Goal: Book appointment/travel/reservation

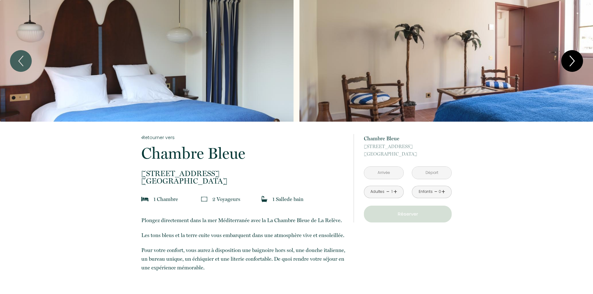
click at [568, 59] on icon "Next" at bounding box center [571, 61] width 13 height 19
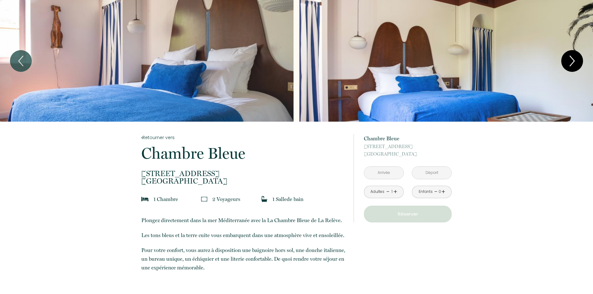
click at [568, 59] on icon "Next" at bounding box center [571, 61] width 13 height 19
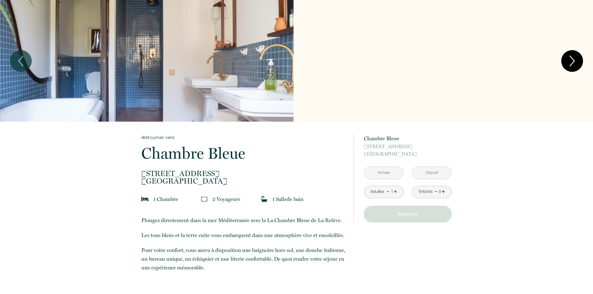
click at [568, 59] on icon "Next" at bounding box center [571, 61] width 13 height 19
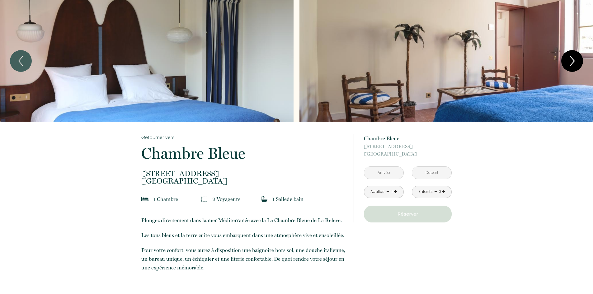
click at [568, 59] on icon "Next" at bounding box center [571, 61] width 13 height 19
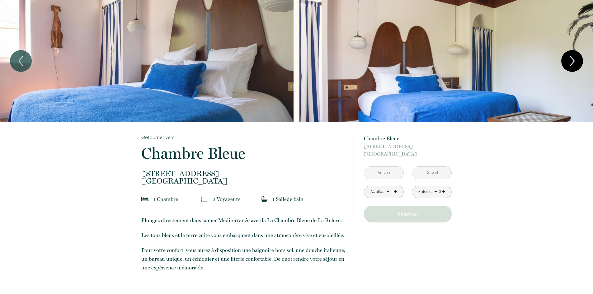
click at [568, 59] on icon "Next" at bounding box center [571, 61] width 13 height 19
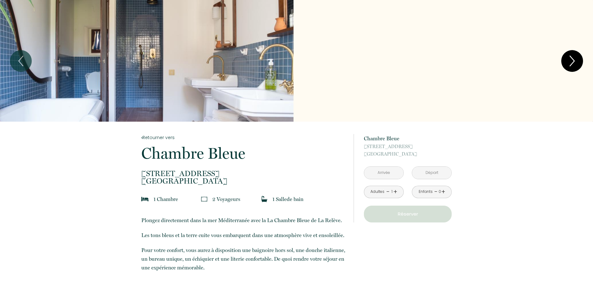
click at [568, 59] on icon "Next" at bounding box center [571, 61] width 13 height 19
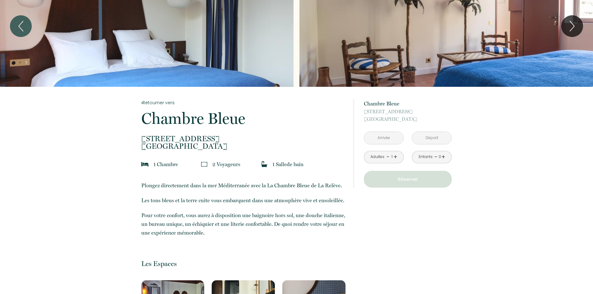
scroll to position [124, 0]
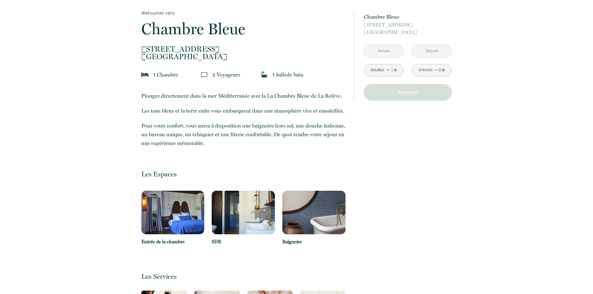
click at [145, 211] on img at bounding box center [172, 213] width 63 height 44
click at [164, 210] on img at bounding box center [172, 213] width 63 height 44
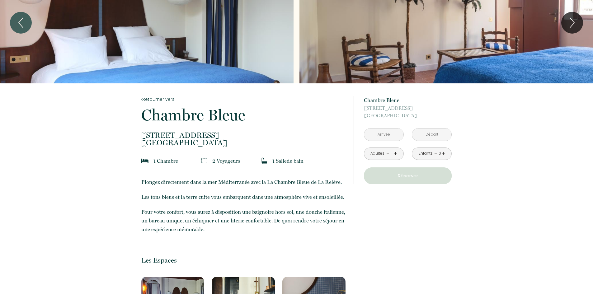
scroll to position [0, 0]
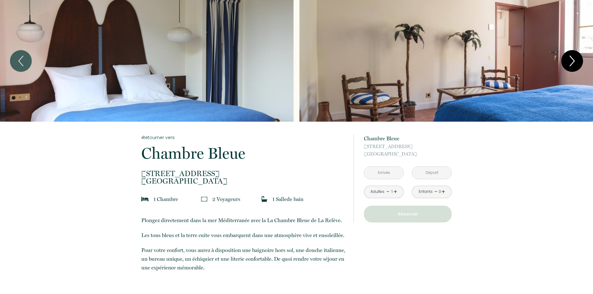
click at [577, 55] on icon "Next" at bounding box center [571, 61] width 13 height 19
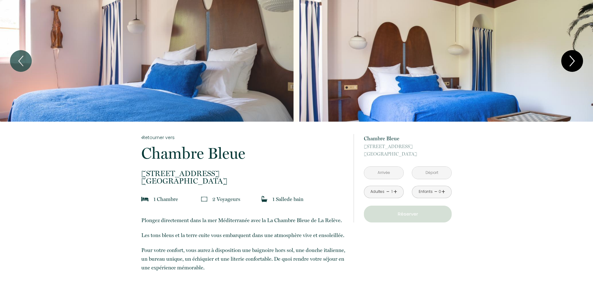
click at [577, 55] on icon "Next" at bounding box center [571, 61] width 13 height 19
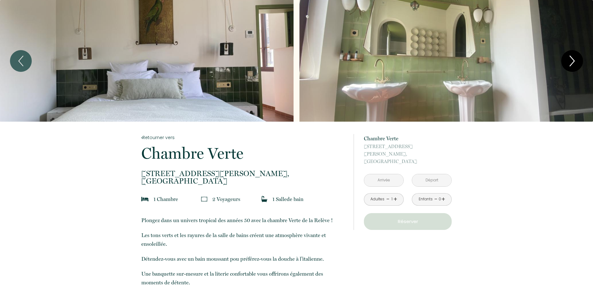
click at [576, 59] on icon "Next" at bounding box center [571, 61] width 13 height 19
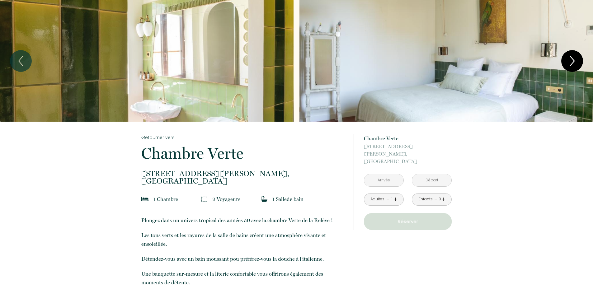
click at [576, 59] on icon "Next" at bounding box center [571, 61] width 13 height 19
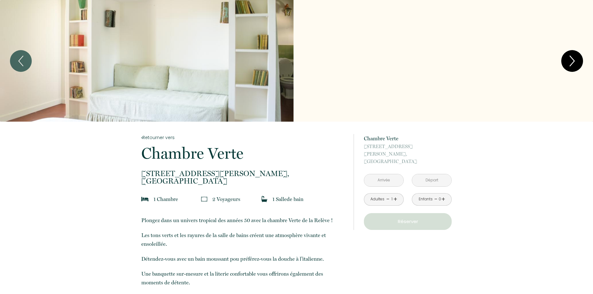
click at [576, 59] on icon "Next" at bounding box center [571, 61] width 13 height 19
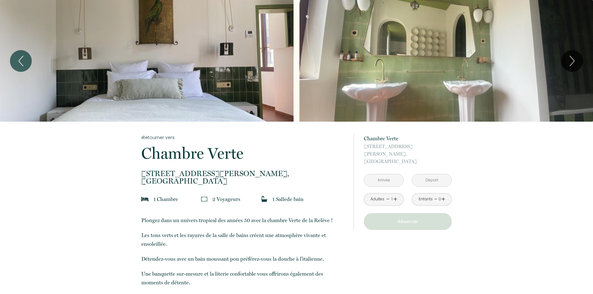
click at [376, 174] on input "text" at bounding box center [383, 180] width 39 height 12
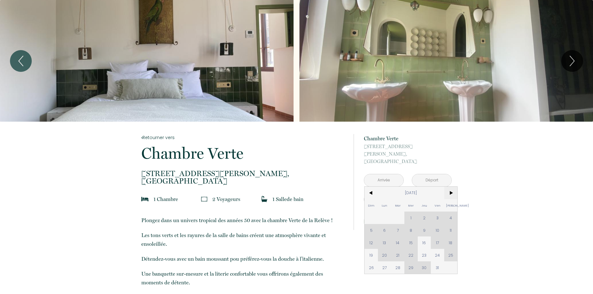
click at [450, 187] on span ">" at bounding box center [450, 193] width 13 height 12
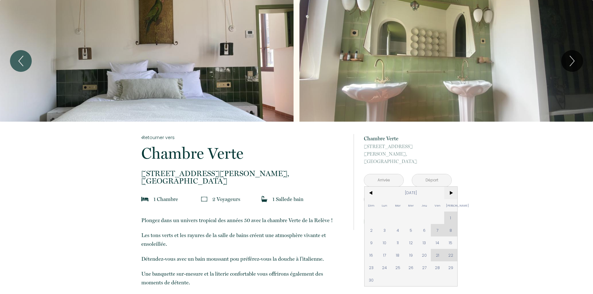
click at [450, 187] on span ">" at bounding box center [450, 193] width 13 height 12
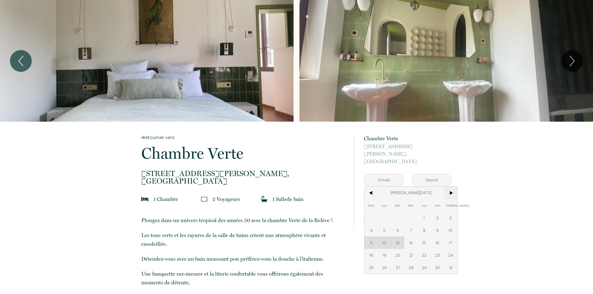
click at [450, 187] on span ">" at bounding box center [450, 193] width 13 height 12
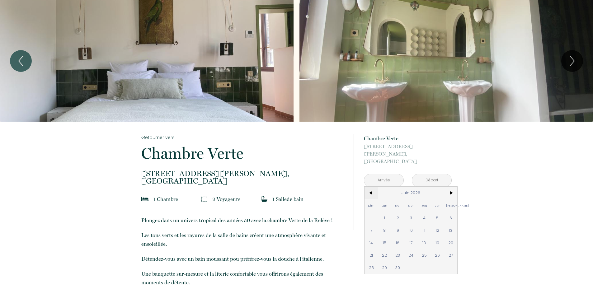
click at [369, 187] on span "<" at bounding box center [370, 193] width 13 height 12
click at [453, 187] on span ">" at bounding box center [450, 193] width 13 height 12
click at [381, 212] on span "1" at bounding box center [384, 218] width 13 height 12
type input "Lun 01 Juin 2026"
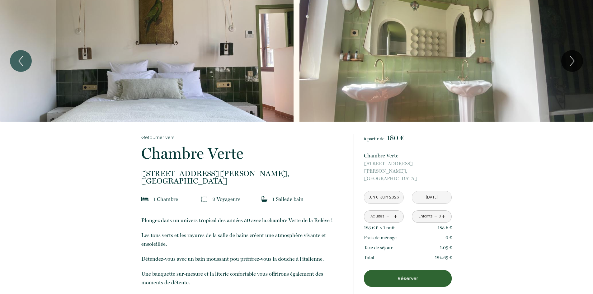
click at [411, 210] on div "à partir de 180 € Chambre Verte [STREET_ADDRESS][DATE] < [DATE] > Dim Lun Mar M…" at bounding box center [408, 240] width 88 height 213
click at [425, 191] on input "[DATE]" at bounding box center [431, 197] width 39 height 12
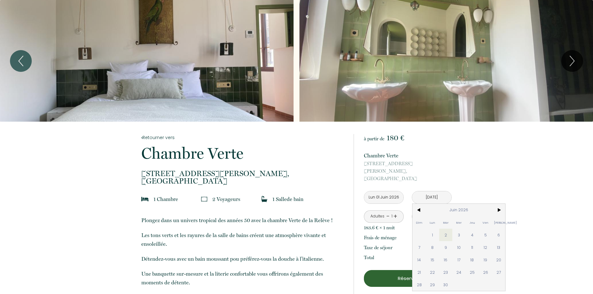
click at [457, 229] on span "3" at bounding box center [458, 235] width 13 height 12
type input "[DATE]"
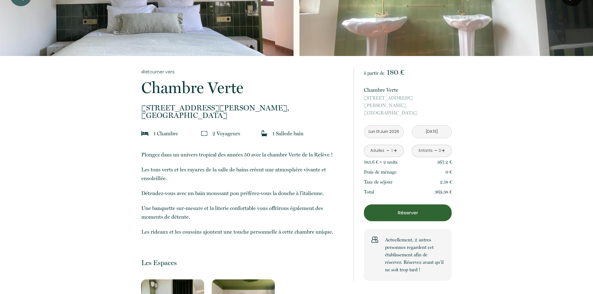
scroll to position [31, 0]
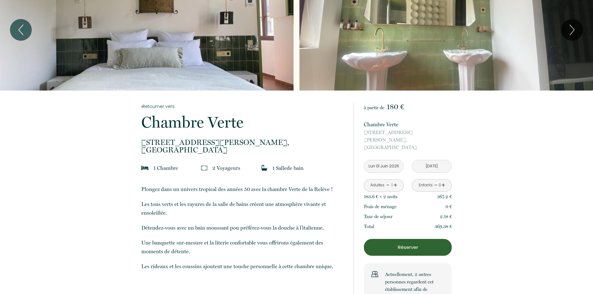
click at [388, 160] on input "Lun 01 Juin 2026" at bounding box center [383, 166] width 39 height 12
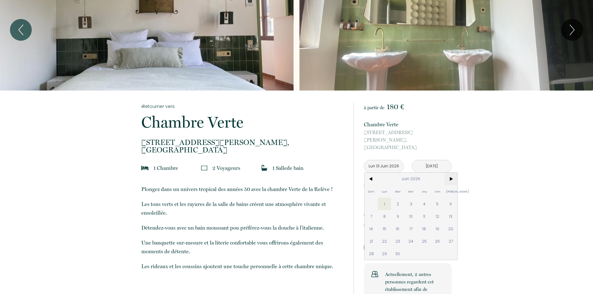
click at [450, 173] on span ">" at bounding box center [450, 179] width 13 height 12
click at [371, 173] on span "<" at bounding box center [370, 179] width 13 height 12
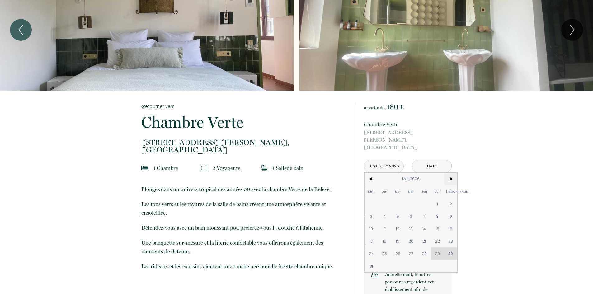
click at [452, 173] on span ">" at bounding box center [450, 179] width 13 height 12
click at [368, 222] on span "12" at bounding box center [370, 228] width 13 height 12
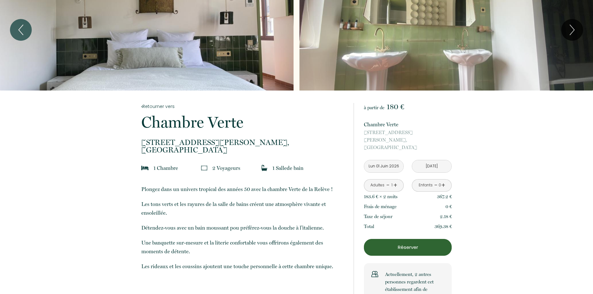
type input "[DATE]"
click at [432, 160] on input "[DATE]" at bounding box center [431, 166] width 39 height 12
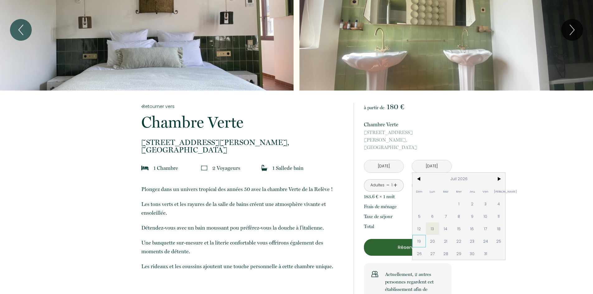
click at [418, 235] on span "19" at bounding box center [418, 241] width 13 height 12
type input "[DATE]"
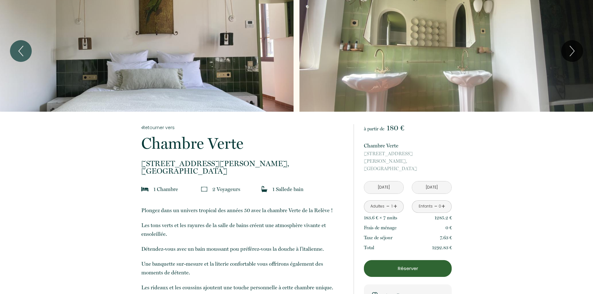
scroll to position [0, 0]
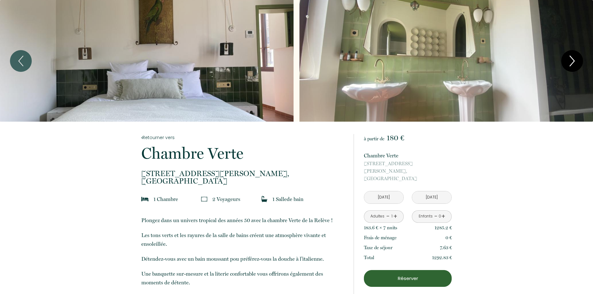
click at [571, 59] on icon "Next" at bounding box center [571, 61] width 13 height 19
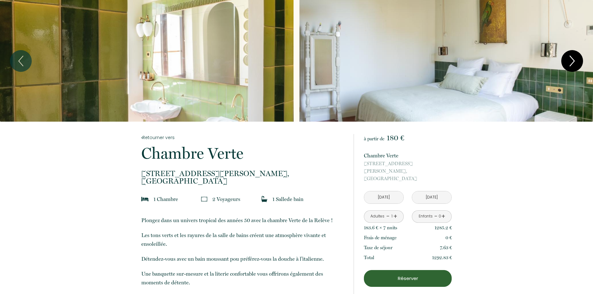
click at [571, 59] on icon "Next" at bounding box center [571, 61] width 13 height 19
